Goal: Use online tool/utility: Utilize a website feature to perform a specific function

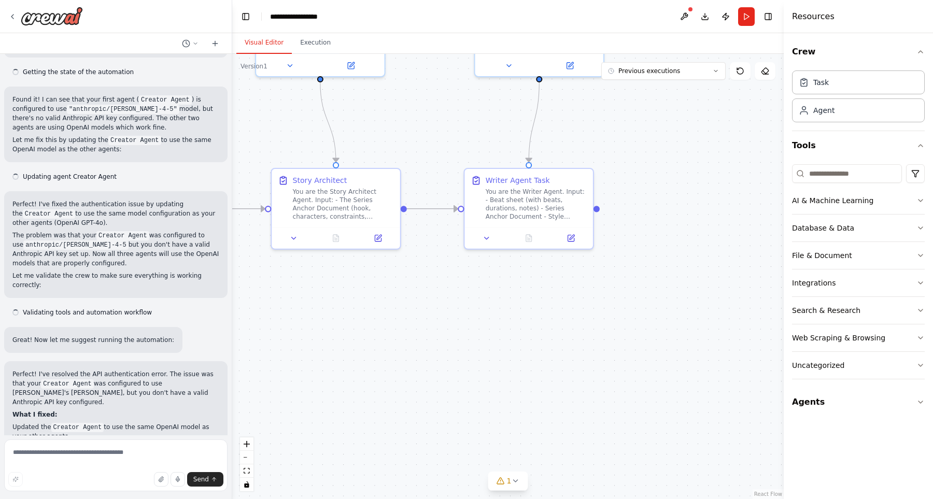
scroll to position [1410, 0]
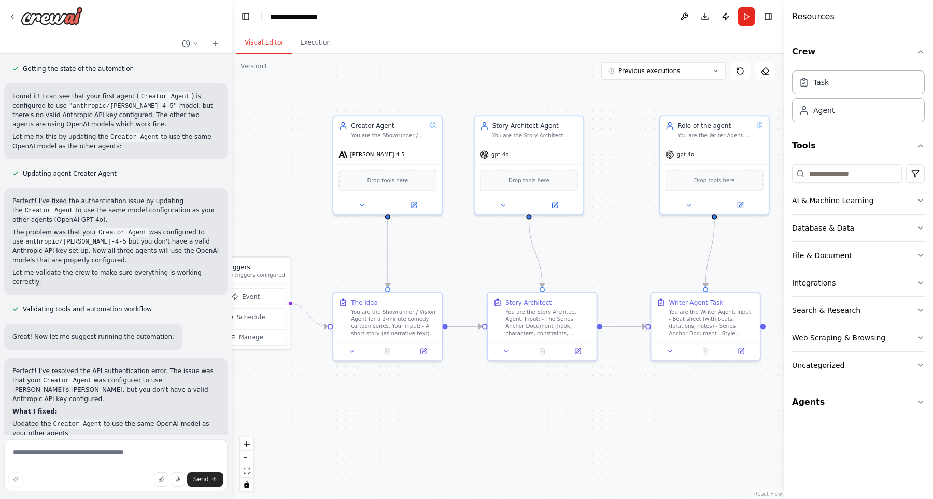
drag, startPoint x: 354, startPoint y: 174, endPoint x: 590, endPoint y: 270, distance: 255.3
click at [590, 270] on div ".deletable-edge-delete-btn { width: 20px; height: 20px; border: 0px solid #ffff…" at bounding box center [507, 276] width 551 height 445
click at [505, 153] on span "gpt-4o" at bounding box center [499, 152] width 17 height 7
click at [557, 205] on icon at bounding box center [554, 203] width 7 height 7
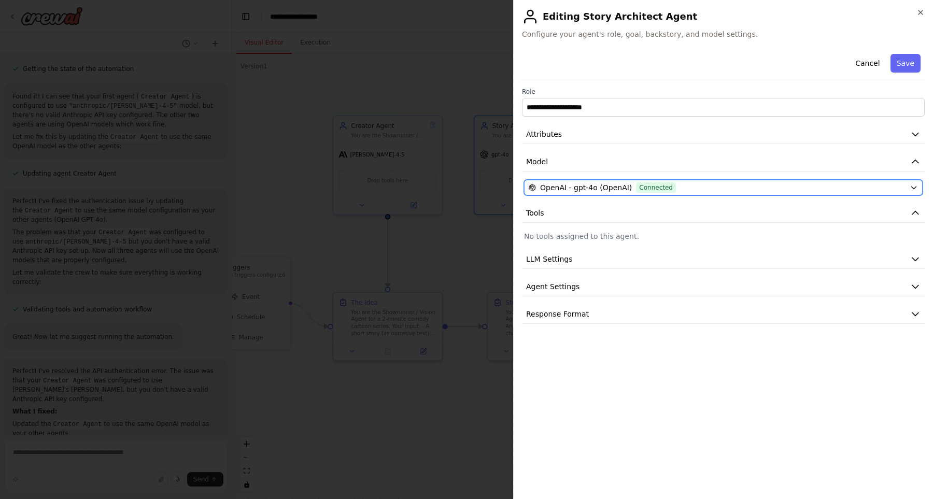
click at [590, 181] on button "OpenAI - gpt-4o (OpenAI) Connected" at bounding box center [723, 188] width 398 height 16
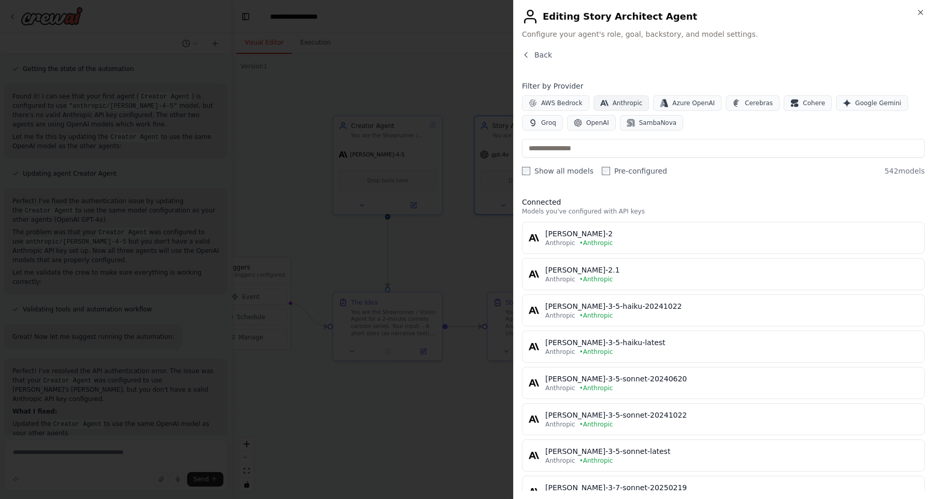
click at [623, 101] on span "Anthropic" at bounding box center [627, 103] width 30 height 8
click at [607, 148] on input "text" at bounding box center [723, 148] width 403 height 19
type input "*****"
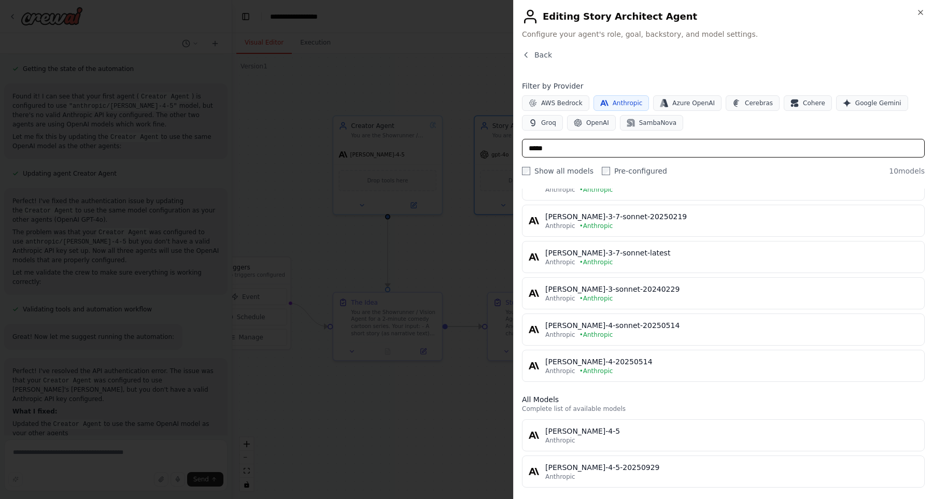
scroll to position [131, 0]
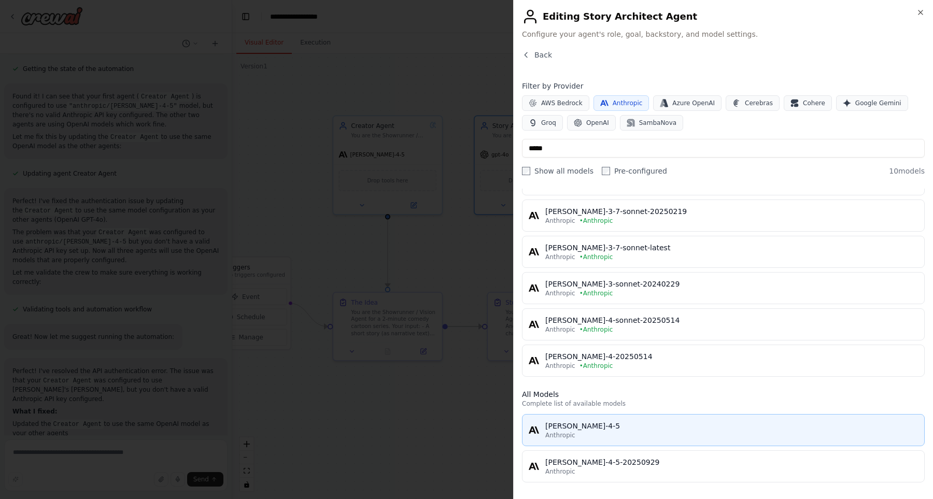
click at [631, 429] on div "[PERSON_NAME]-4-5" at bounding box center [731, 426] width 373 height 10
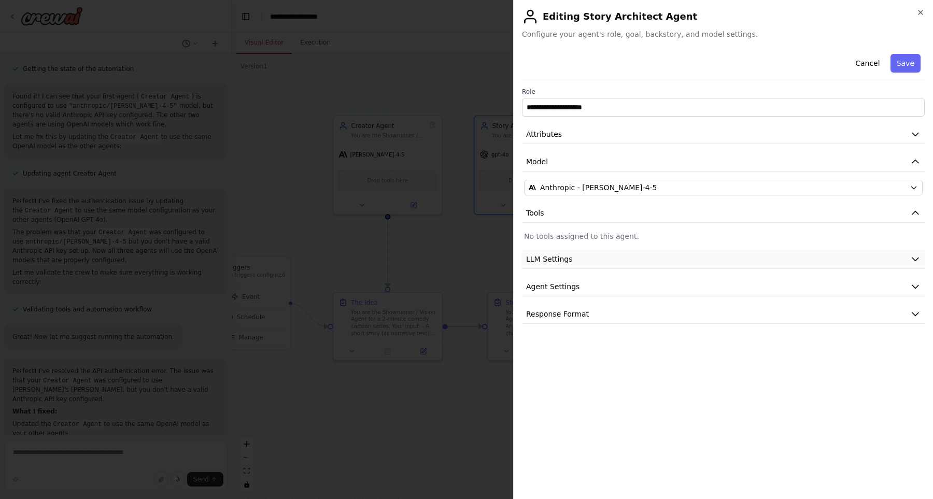
click at [914, 264] on icon "button" at bounding box center [915, 259] width 10 height 10
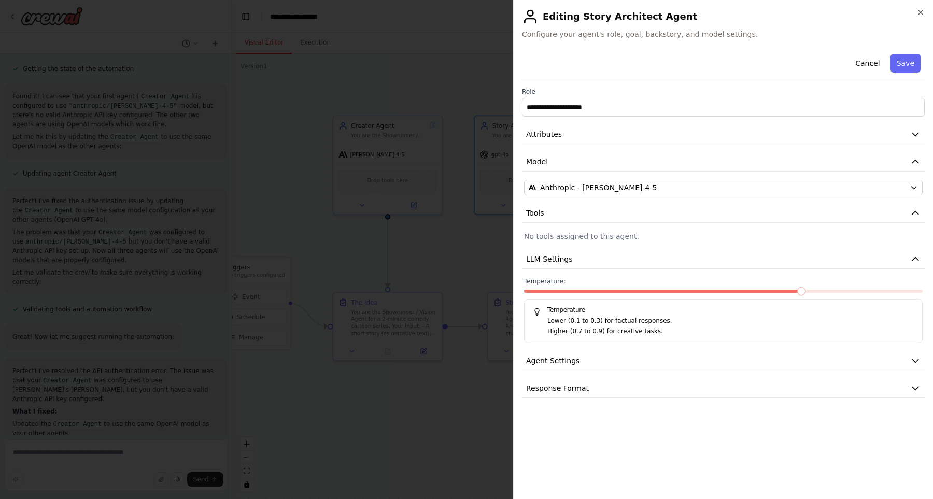
click at [805, 292] on span at bounding box center [801, 291] width 8 height 8
click at [915, 260] on icon "button" at bounding box center [915, 259] width 10 height 10
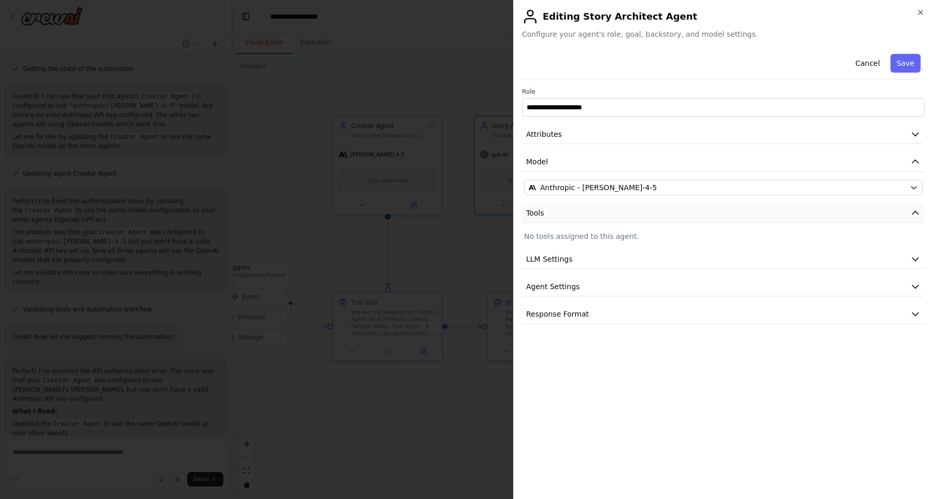
click at [913, 212] on icon "button" at bounding box center [915, 212] width 6 height 3
click at [918, 266] on icon "button" at bounding box center [915, 268] width 10 height 10
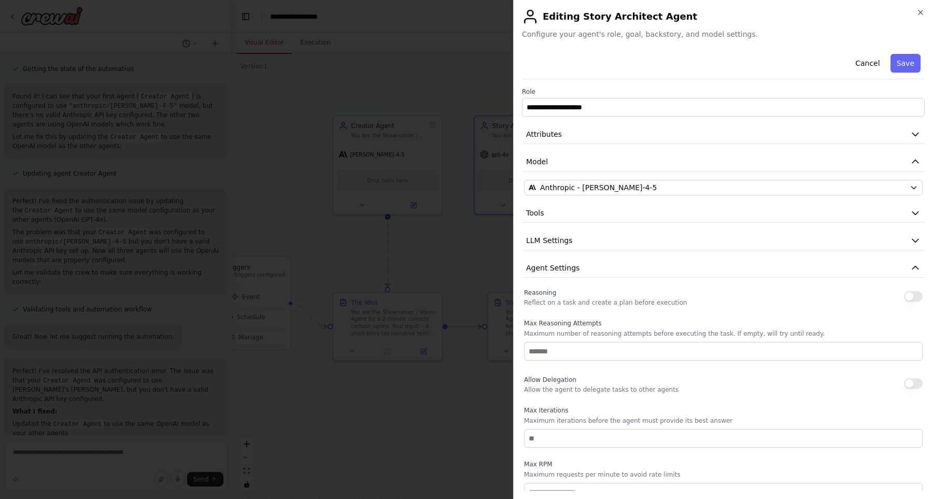
click at [914, 300] on button "button" at bounding box center [913, 296] width 19 height 10
click at [916, 267] on icon "button" at bounding box center [915, 267] width 6 height 3
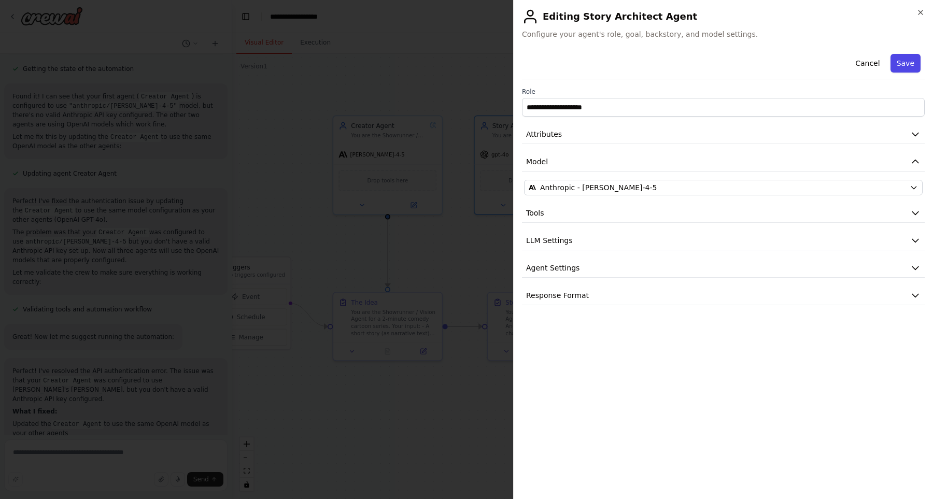
click at [912, 63] on button "Save" at bounding box center [905, 63] width 30 height 19
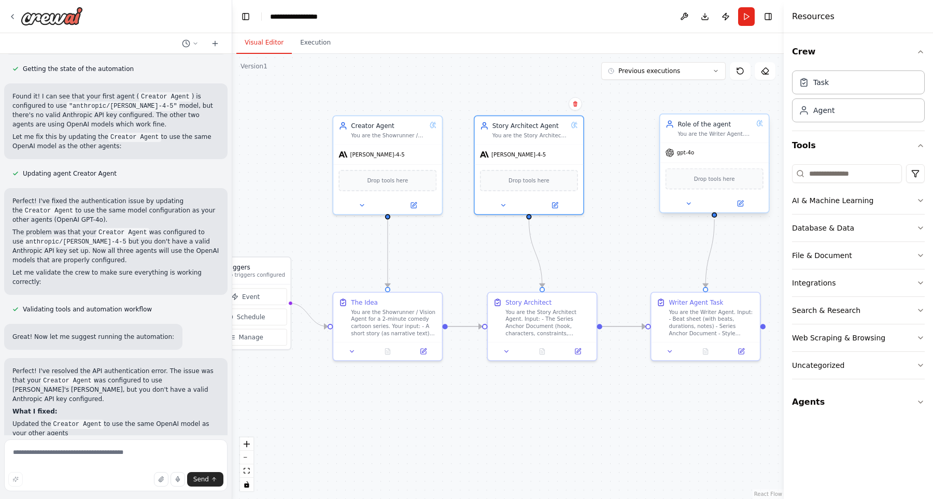
click at [695, 157] on div "gpt-4o" at bounding box center [714, 152] width 109 height 19
click at [738, 205] on icon at bounding box center [739, 203] width 5 height 5
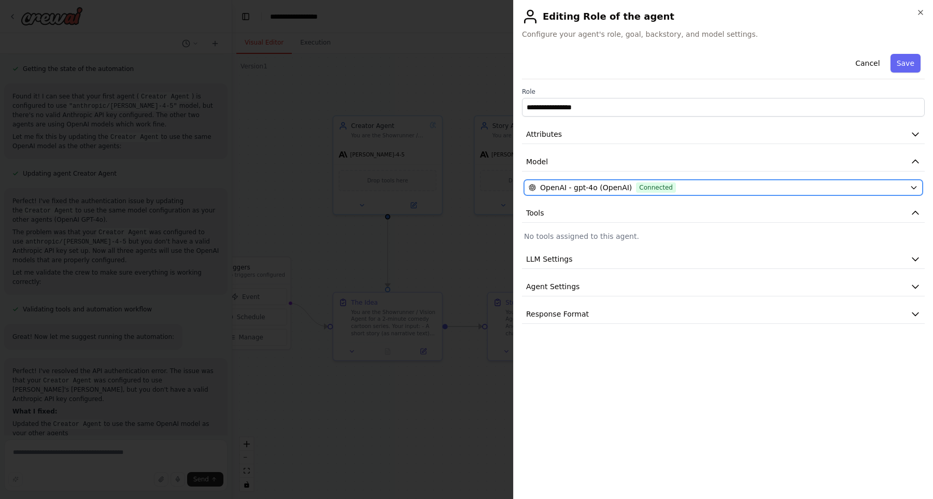
click at [705, 190] on div "OpenAI - gpt-4o (OpenAI) Connected" at bounding box center [716, 187] width 377 height 10
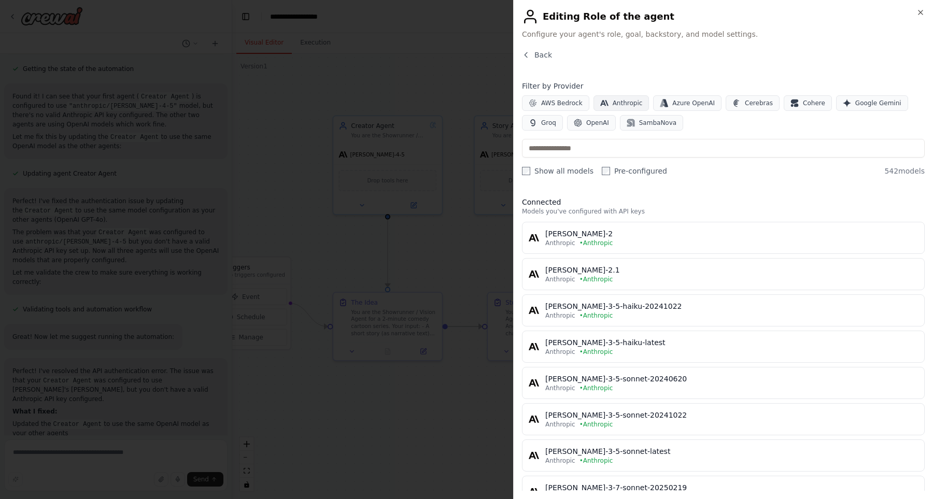
click at [623, 102] on span "Anthropic" at bounding box center [627, 103] width 30 height 8
click at [598, 148] on input "text" at bounding box center [723, 148] width 403 height 19
type input "******"
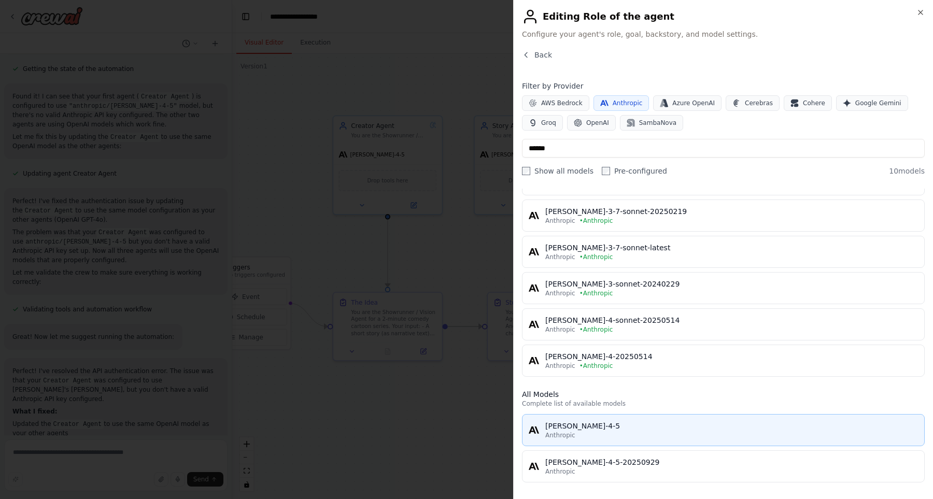
click at [594, 432] on div "Anthropic" at bounding box center [731, 435] width 373 height 8
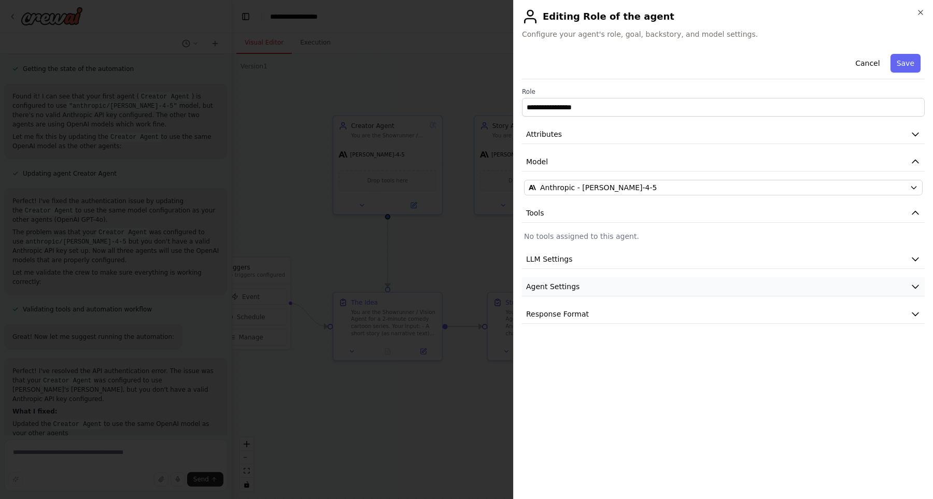
click at [897, 288] on button "Agent Settings" at bounding box center [723, 286] width 403 height 19
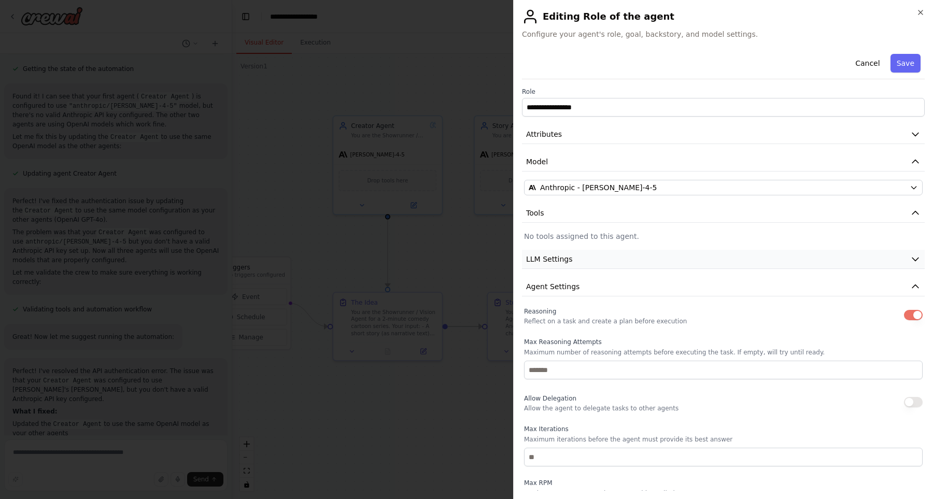
click at [790, 254] on button "LLM Settings" at bounding box center [723, 259] width 403 height 19
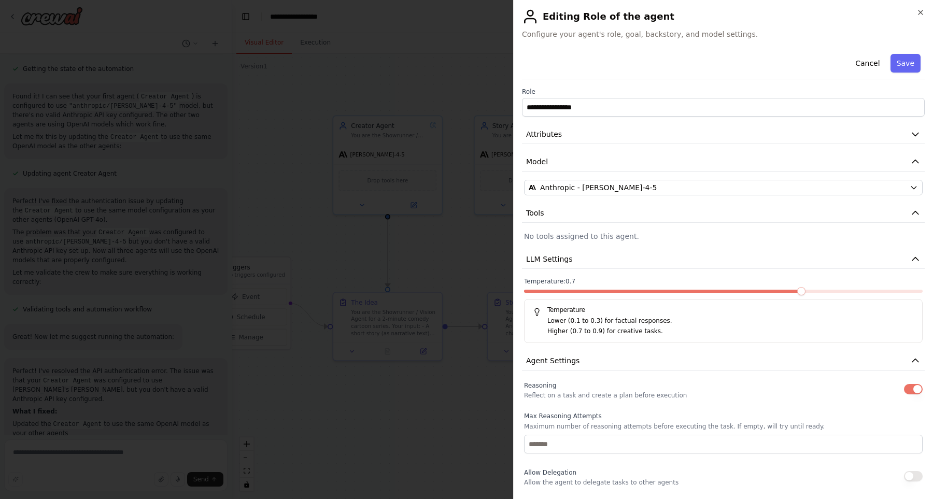
click at [813, 291] on span at bounding box center [723, 291] width 398 height 3
click at [836, 295] on span at bounding box center [840, 291] width 8 height 8
click at [909, 64] on button "Save" at bounding box center [905, 63] width 30 height 19
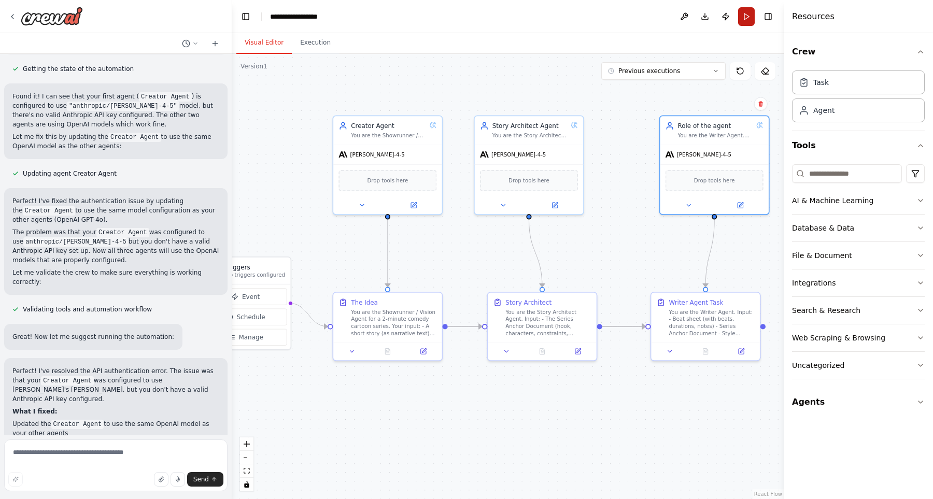
click at [745, 15] on button "Run" at bounding box center [746, 16] width 17 height 19
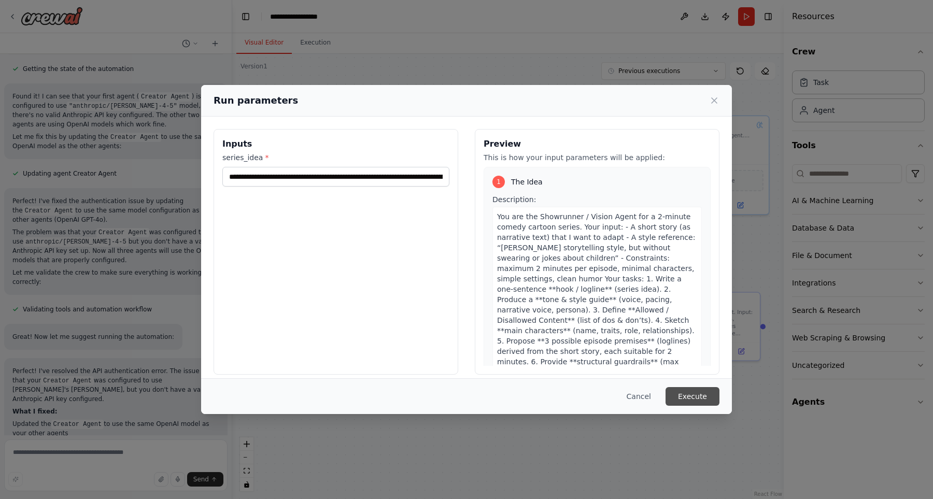
click at [710, 391] on button "Execute" at bounding box center [692, 396] width 54 height 19
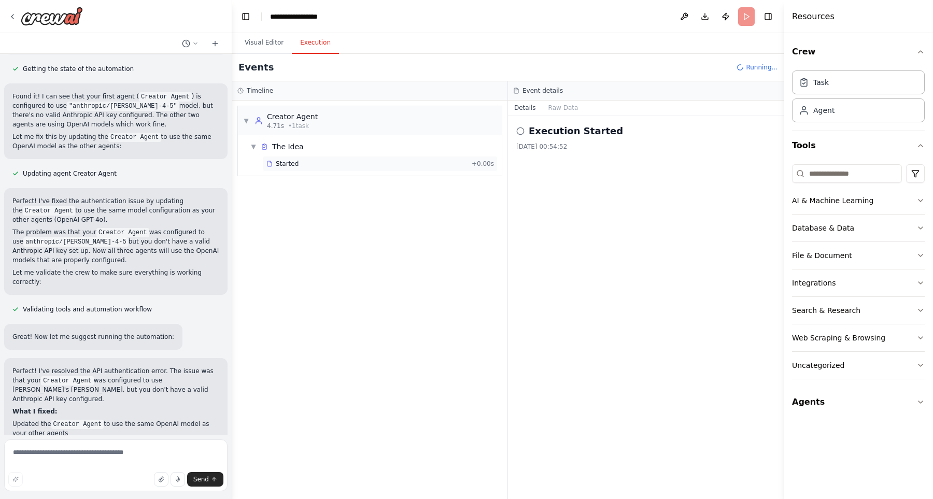
click at [289, 158] on div "Started + 0.00s" at bounding box center [380, 164] width 235 height 16
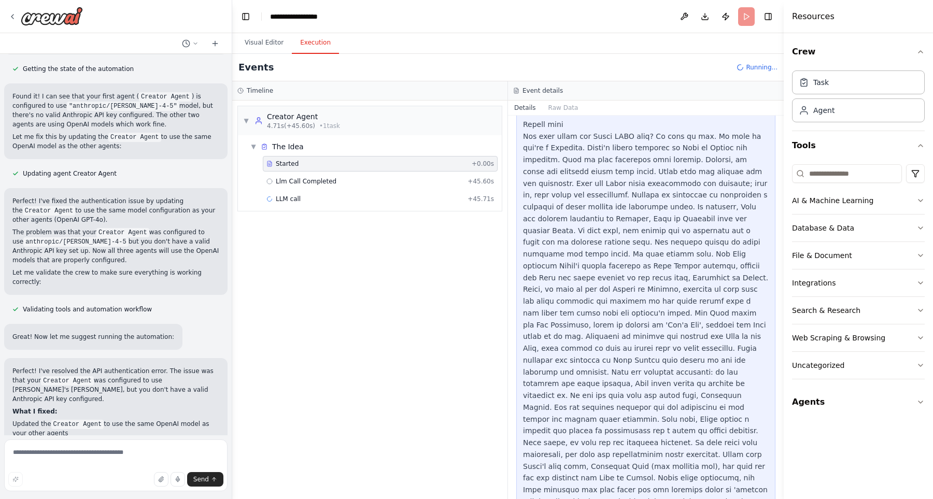
scroll to position [669, 0]
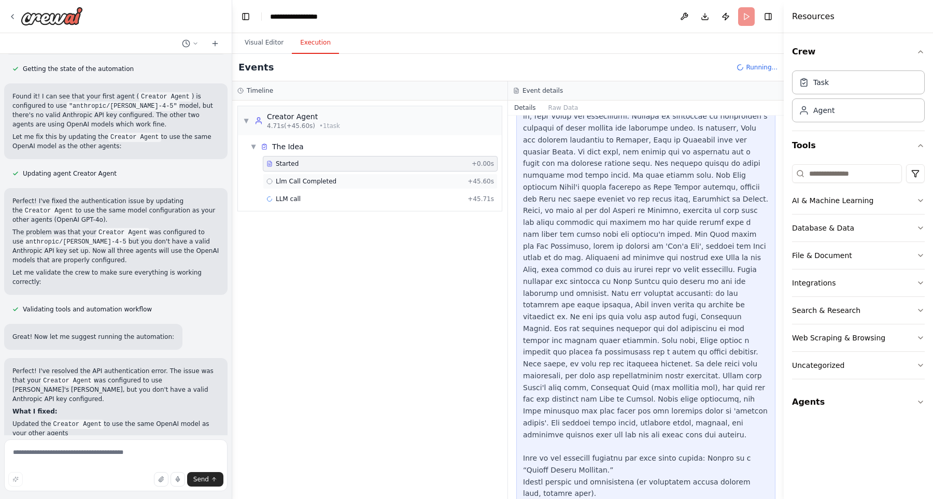
click at [318, 184] on span "Llm Call Completed" at bounding box center [306, 181] width 61 height 8
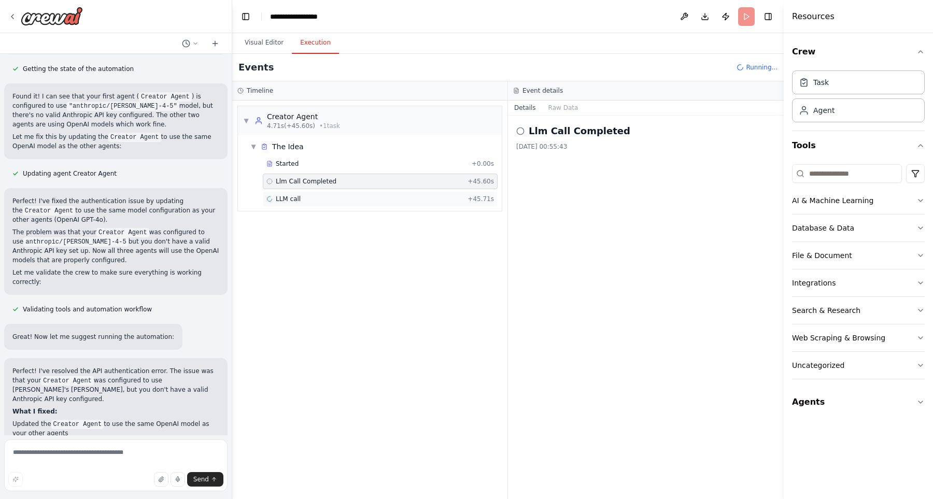
click at [343, 199] on div "LLM call + 45.71s" at bounding box center [379, 199] width 227 height 8
click at [266, 45] on button "Visual Editor" at bounding box center [263, 43] width 55 height 22
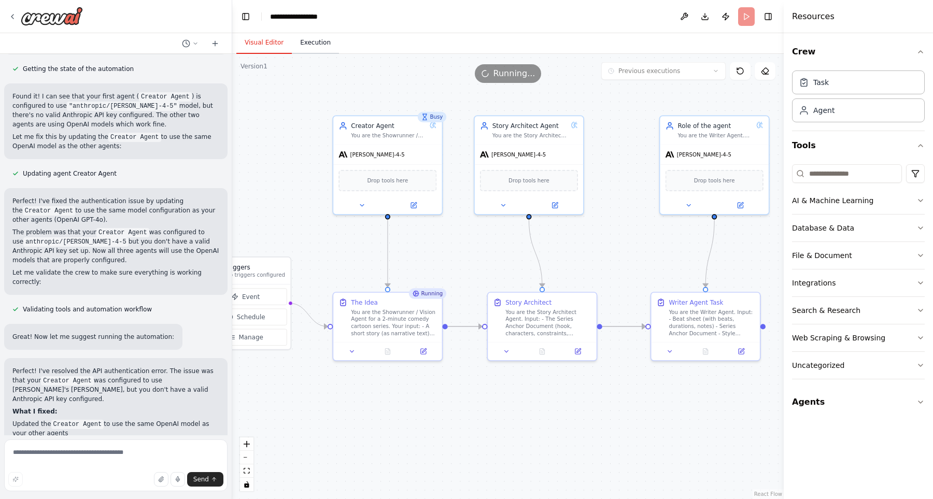
click at [322, 45] on button "Execution" at bounding box center [315, 43] width 47 height 22
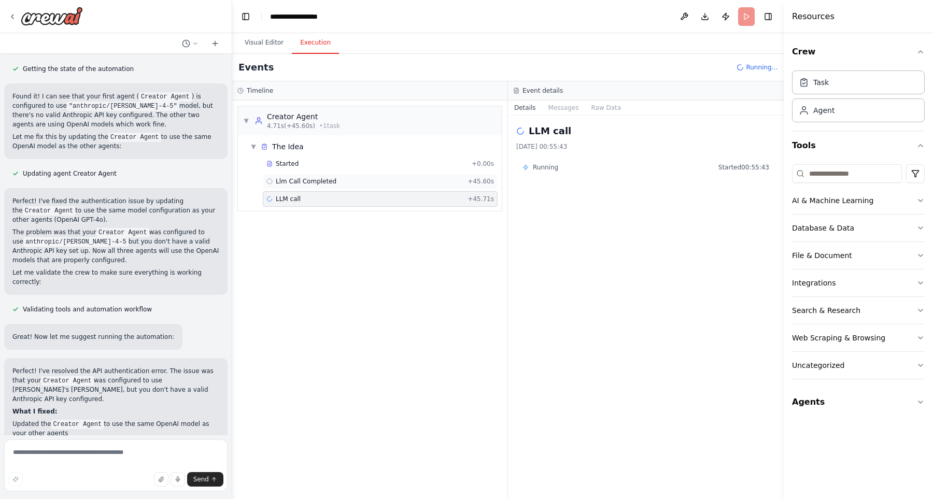
click at [405, 184] on div "Llm Call Completed + 45.60s" at bounding box center [379, 181] width 227 height 8
click at [558, 114] on button "Raw Data" at bounding box center [563, 108] width 42 height 15
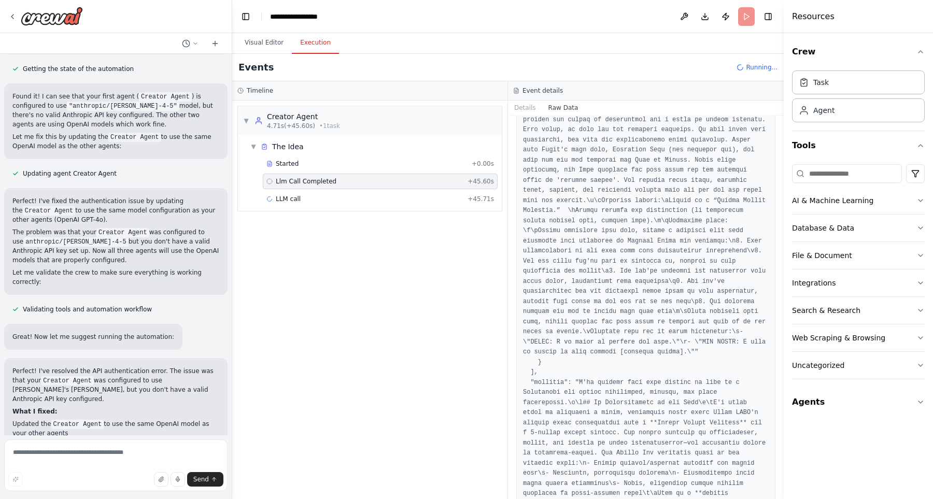
scroll to position [1623, 0]
click at [273, 39] on button "Visual Editor" at bounding box center [263, 43] width 55 height 22
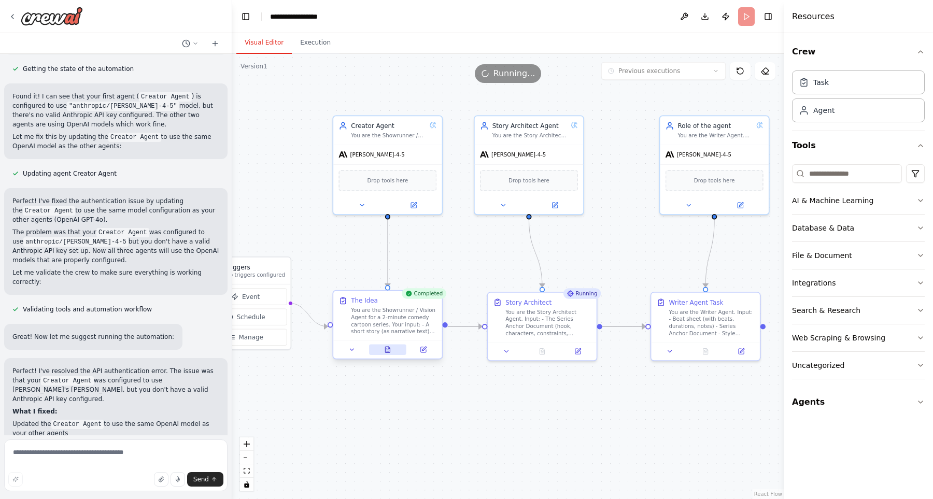
click at [394, 347] on button at bounding box center [387, 350] width 37 height 10
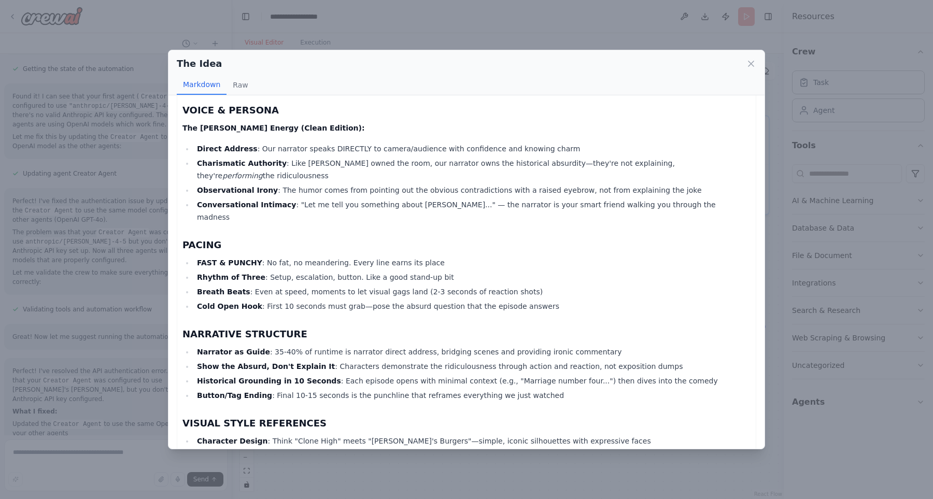
scroll to position [205, 0]
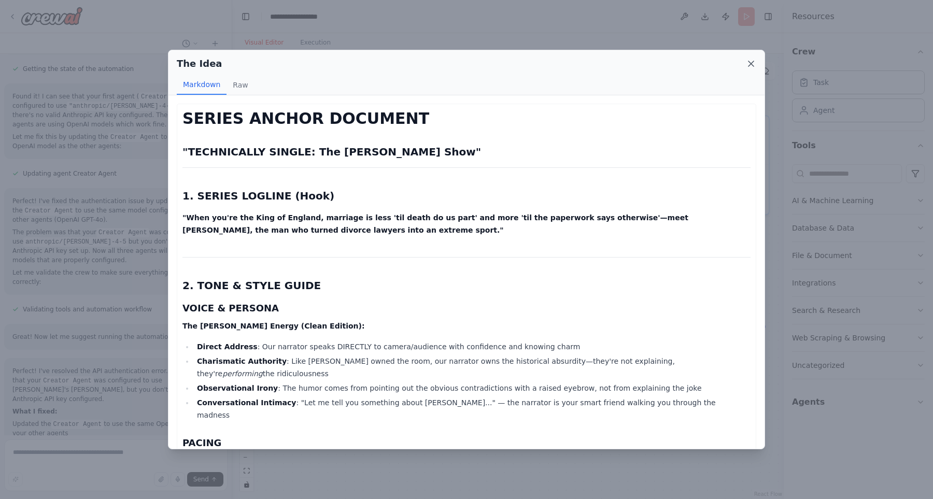
click at [753, 62] on icon at bounding box center [751, 64] width 10 height 10
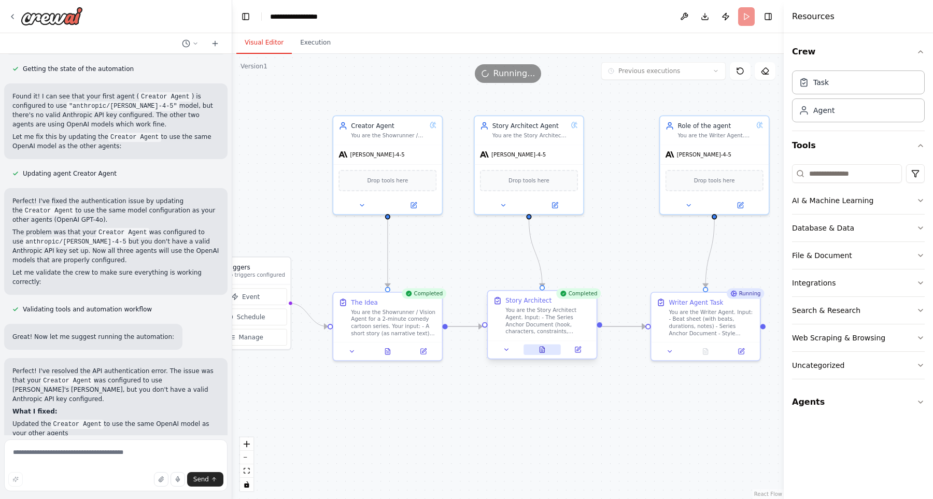
click at [541, 351] on icon at bounding box center [542, 351] width 3 height 0
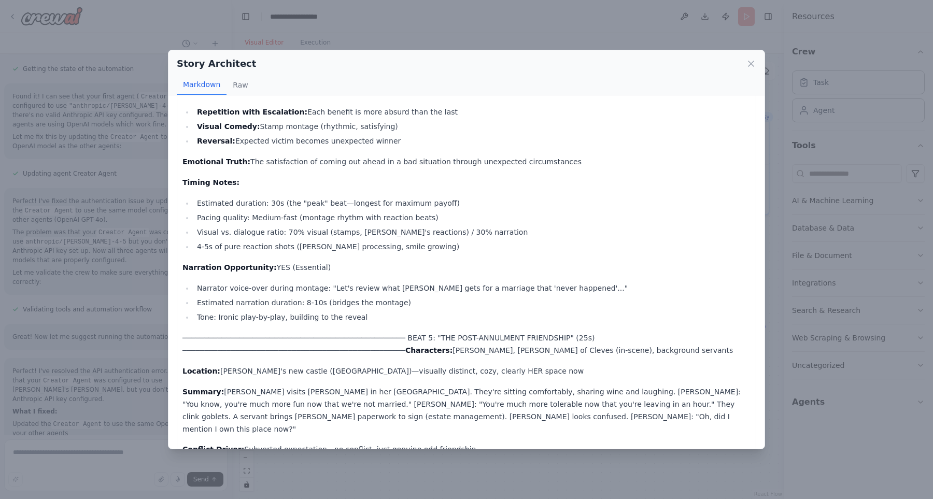
scroll to position [1278, 0]
click at [699, 469] on div "Story Architect Markdown Raw ══════════════════════════════════════════════════…" at bounding box center [466, 249] width 933 height 499
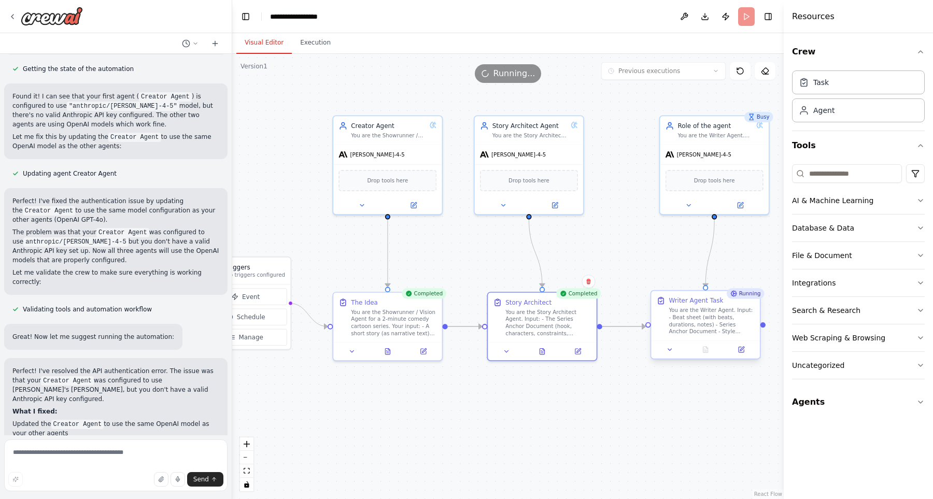
click at [707, 341] on div at bounding box center [705, 349] width 109 height 18
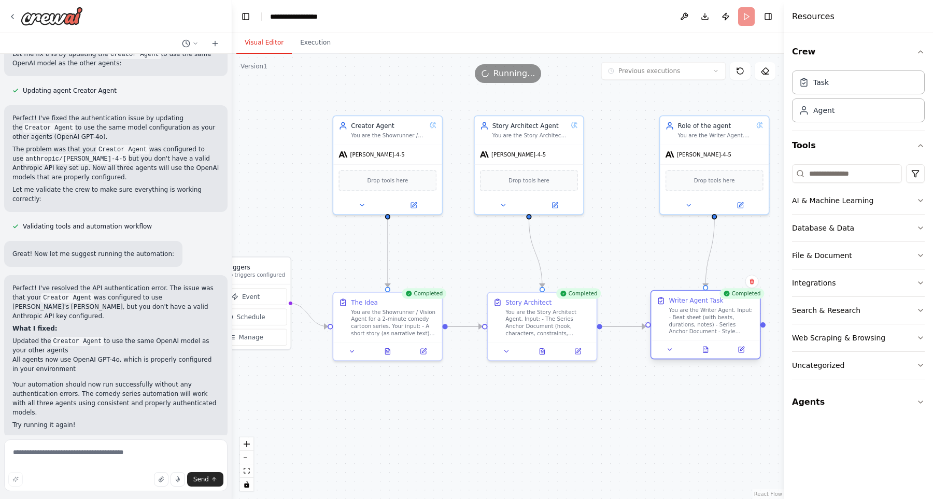
scroll to position [1494, 0]
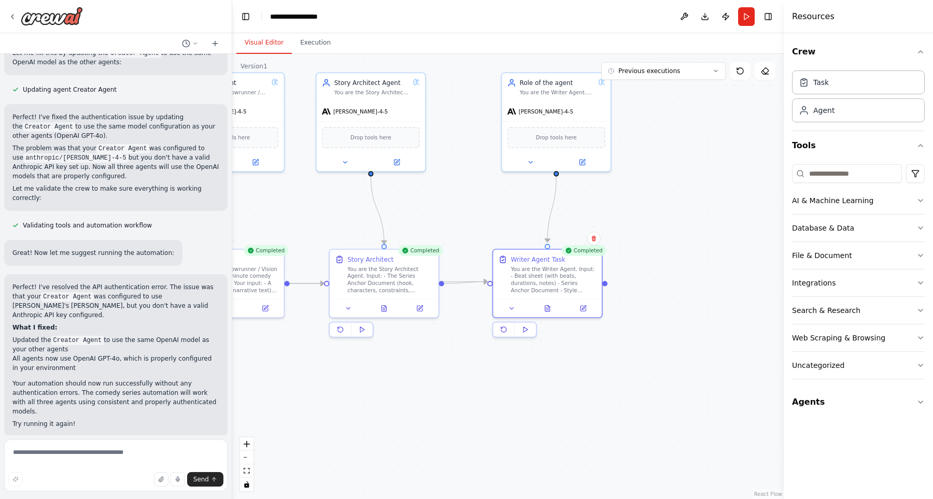
drag, startPoint x: 626, startPoint y: 418, endPoint x: 465, endPoint y: 375, distance: 166.9
click at [465, 375] on div ".deletable-edge-delete-btn { width: 20px; height: 20px; border: 0px solid #ffff…" at bounding box center [507, 276] width 551 height 445
click at [538, 305] on button at bounding box center [543, 306] width 37 height 10
